Goal: Task Accomplishment & Management: Complete application form

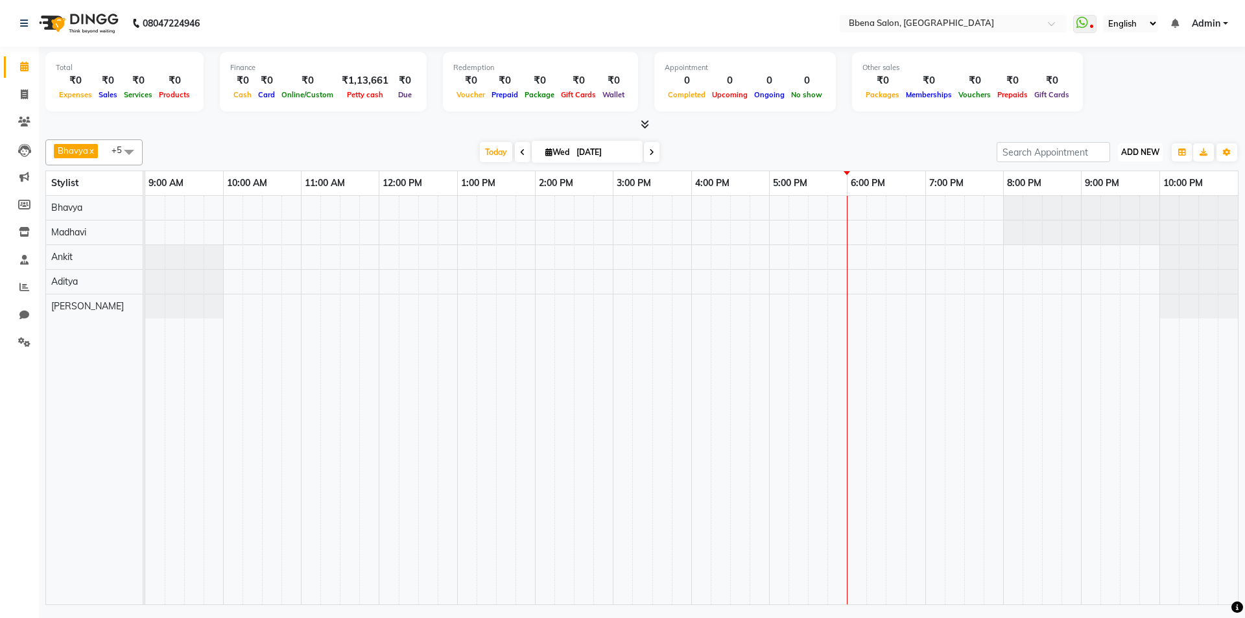
click at [1139, 149] on span "ADD NEW" at bounding box center [1140, 152] width 38 height 10
click at [1119, 239] on link "Add Client" at bounding box center [1111, 244] width 102 height 17
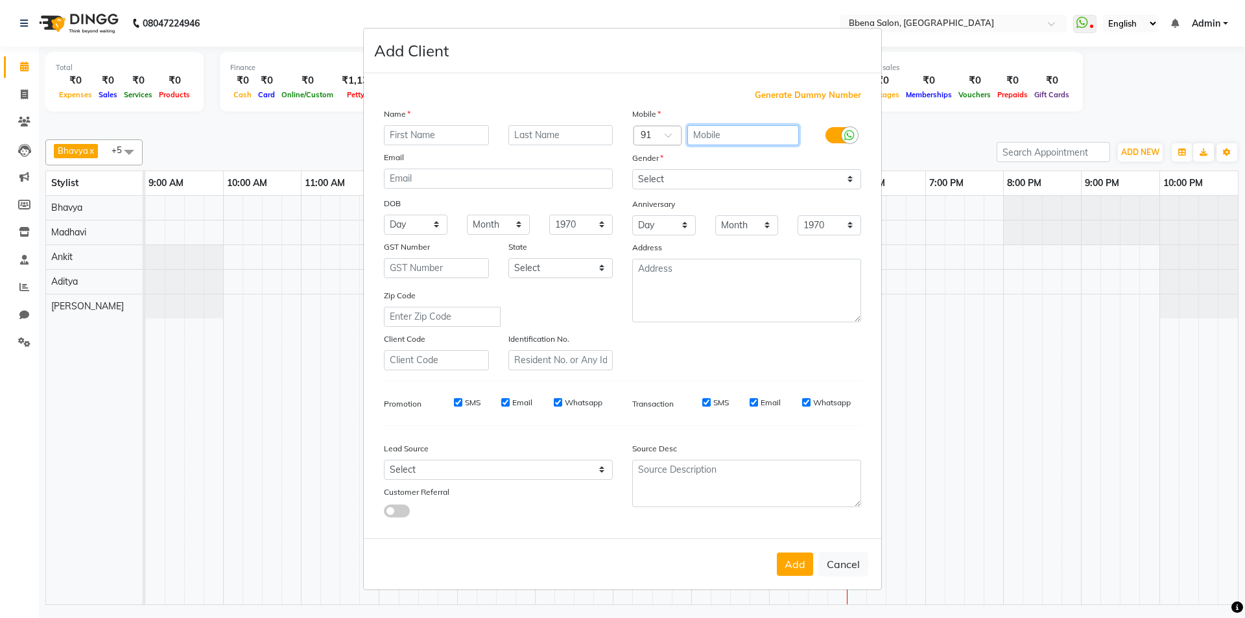
drag, startPoint x: 733, startPoint y: 133, endPoint x: 748, endPoint y: 119, distance: 21.1
click at [733, 133] on input "text" at bounding box center [743, 135] width 112 height 20
type input "9967150984"
click at [439, 131] on input "text" at bounding box center [436, 135] width 105 height 20
click at [831, 573] on button "Cancel" at bounding box center [843, 564] width 50 height 25
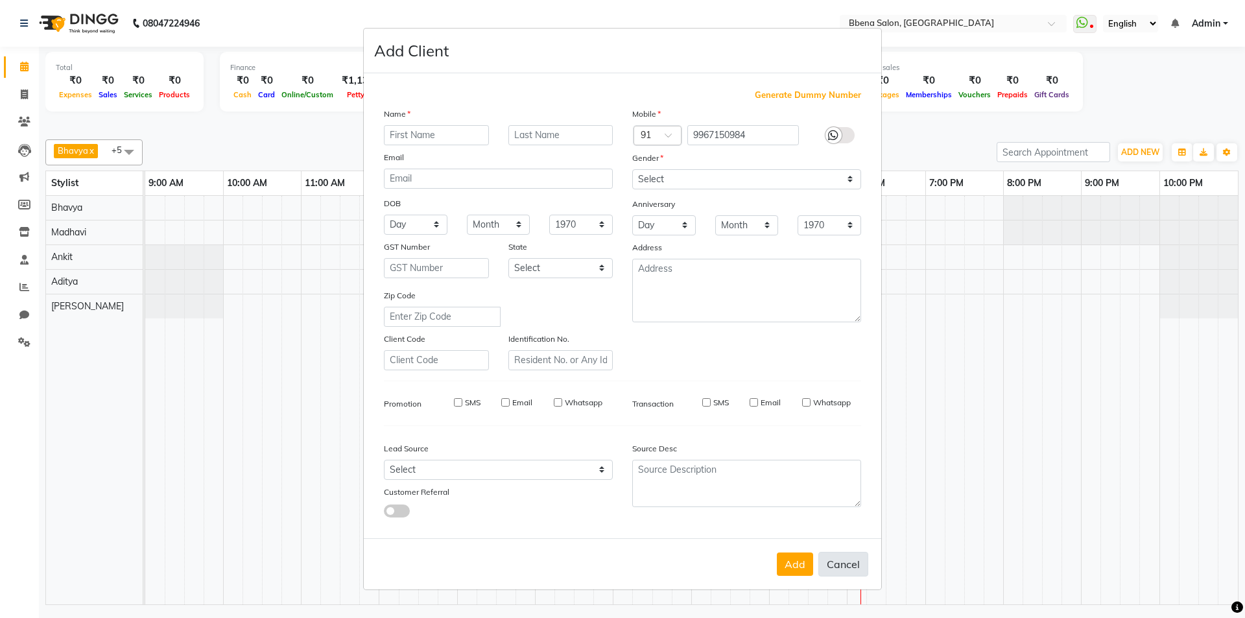
select select
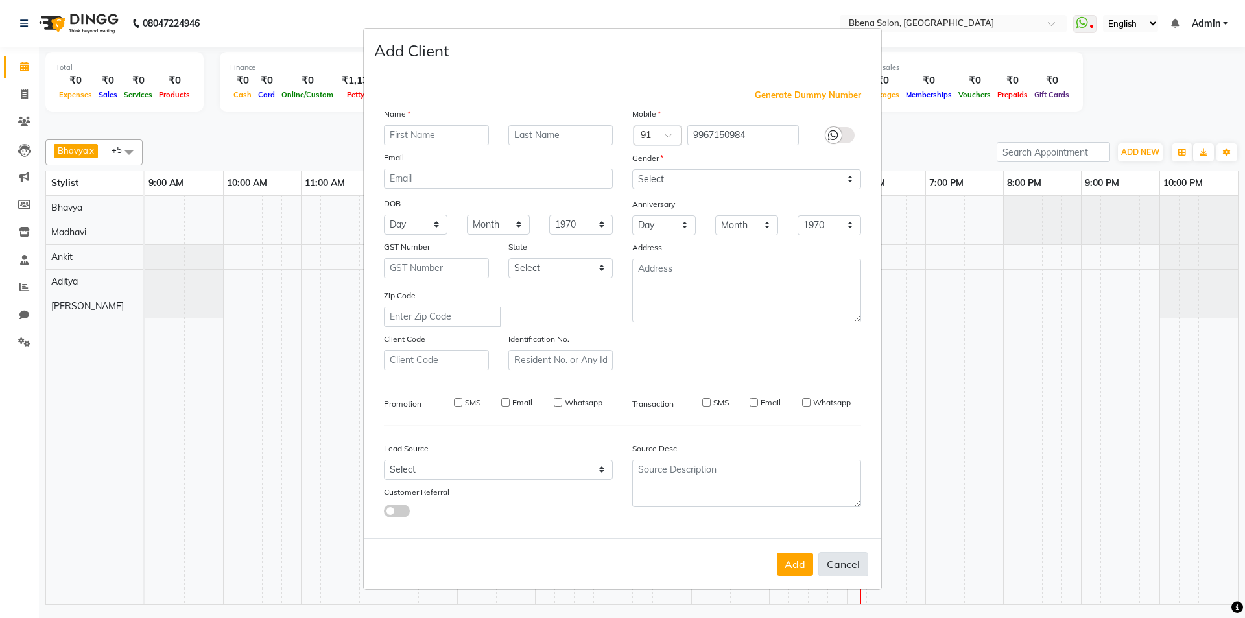
select select
checkbox input "false"
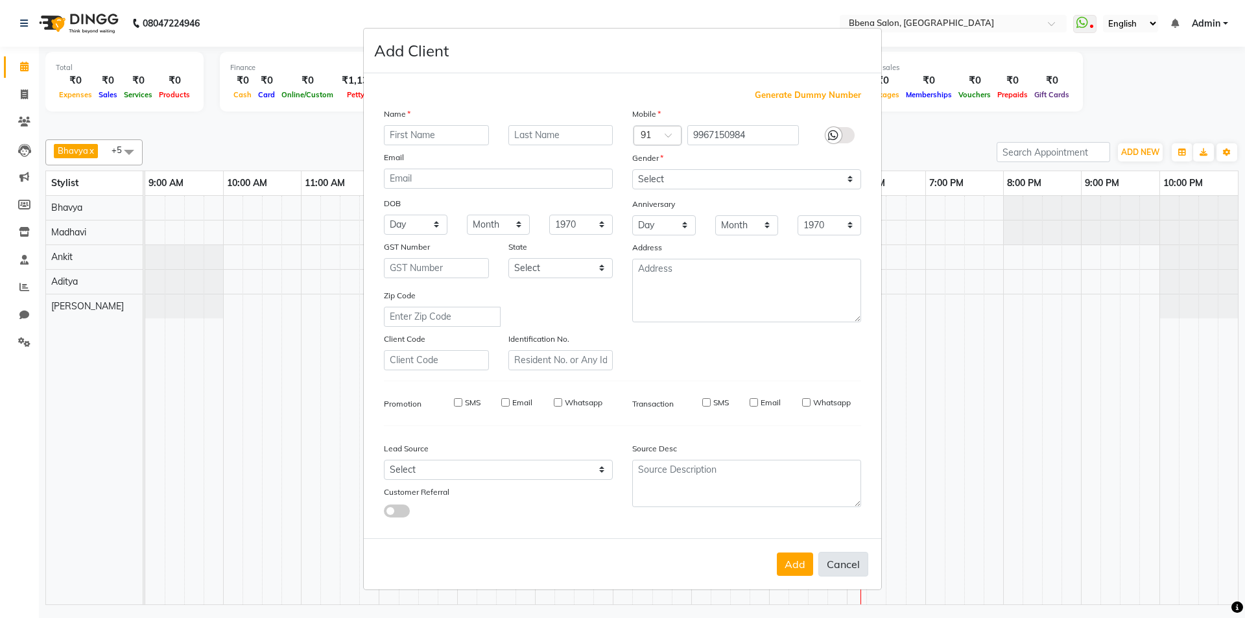
checkbox input "false"
